Goal: Task Accomplishment & Management: Manage account settings

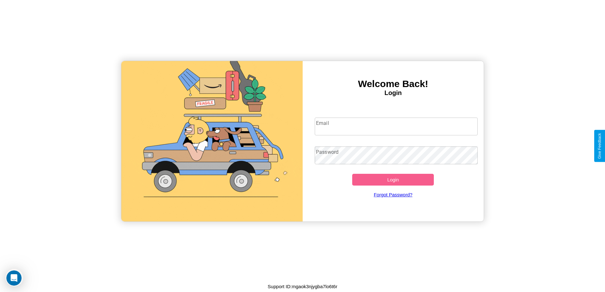
click at [396, 126] on input "Email" at bounding box center [396, 127] width 163 height 18
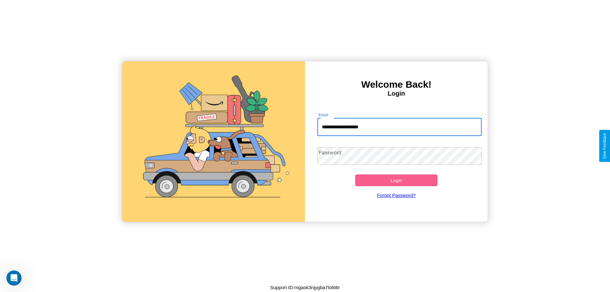
type input "**********"
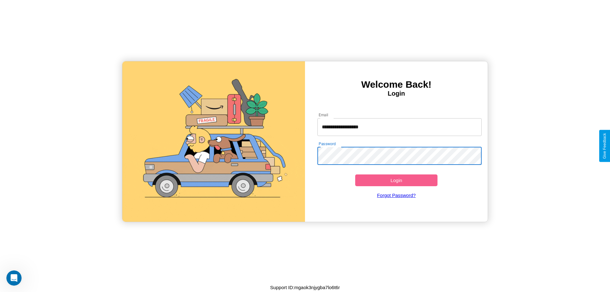
click at [396, 180] on button "Login" at bounding box center [396, 180] width 82 height 12
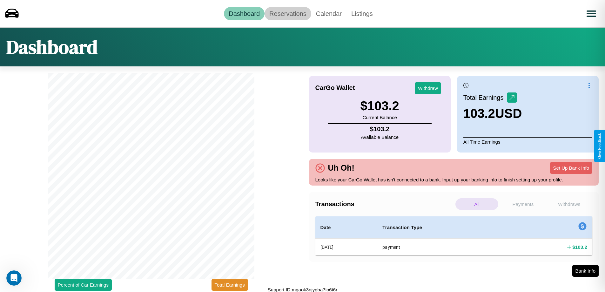
click at [288, 13] on link "Reservations" at bounding box center [288, 13] width 47 height 13
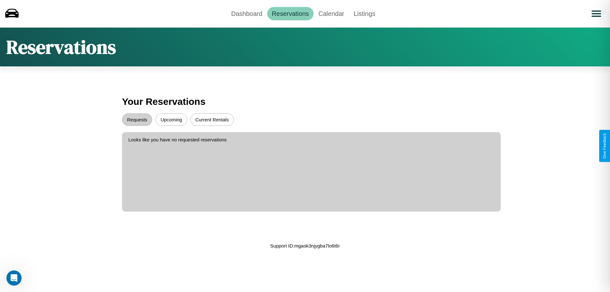
click at [171, 119] on button "Upcoming" at bounding box center [171, 119] width 32 height 12
click at [137, 119] on button "Requests" at bounding box center [137, 119] width 30 height 12
click at [331, 13] on link "Calendar" at bounding box center [331, 13] width 35 height 13
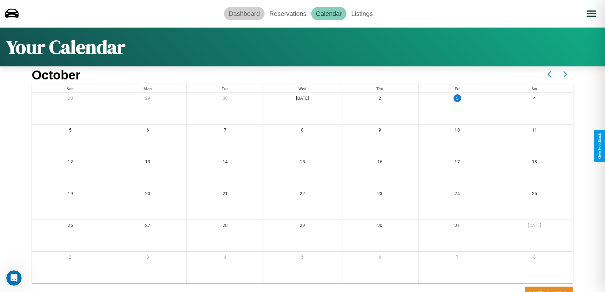
click at [244, 13] on link "Dashboard" at bounding box center [244, 13] width 41 height 13
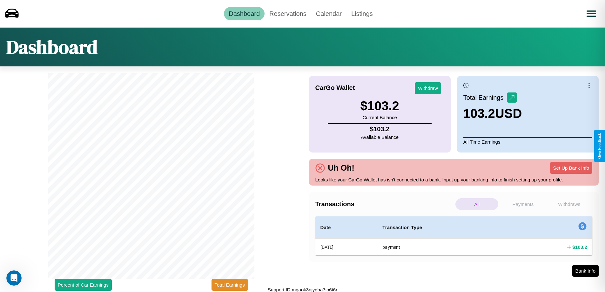
click at [523, 204] on p "Payments" at bounding box center [523, 204] width 43 height 12
click at [569, 204] on p "Withdraws" at bounding box center [569, 204] width 43 height 12
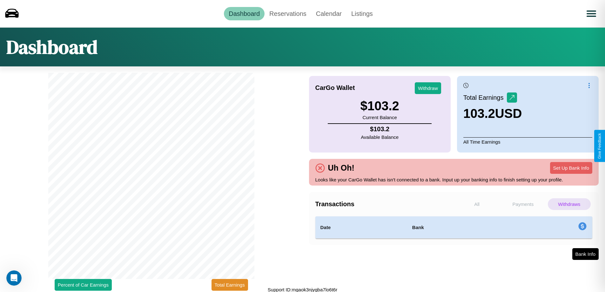
click at [523, 204] on p "Payments" at bounding box center [523, 204] width 43 height 12
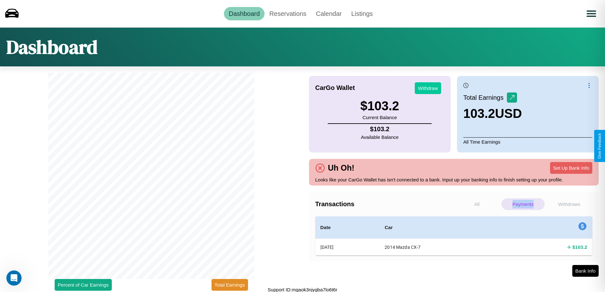
click at [428, 88] on button "Withdraw" at bounding box center [428, 88] width 26 height 12
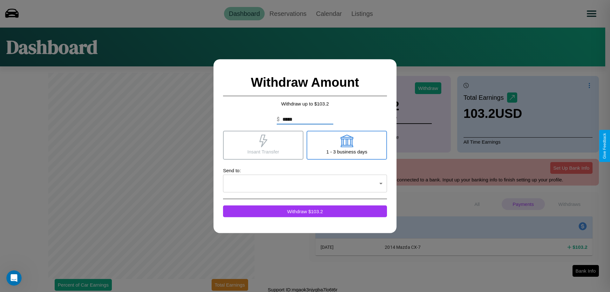
click at [347, 145] on icon at bounding box center [346, 140] width 13 height 13
type input "*"
type input "**"
click at [263, 145] on icon at bounding box center [263, 140] width 8 height 13
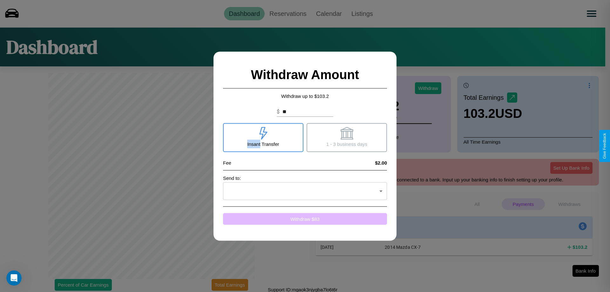
click at [305, 219] on button "Withdraw $ 83" at bounding box center [305, 219] width 164 height 12
